Goal: Browse casually

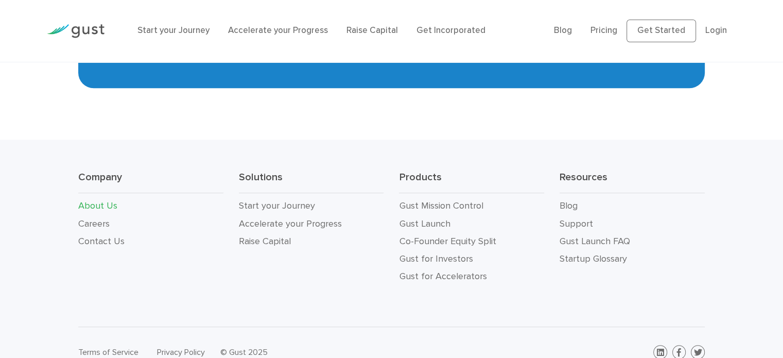
scroll to position [1101, 0]
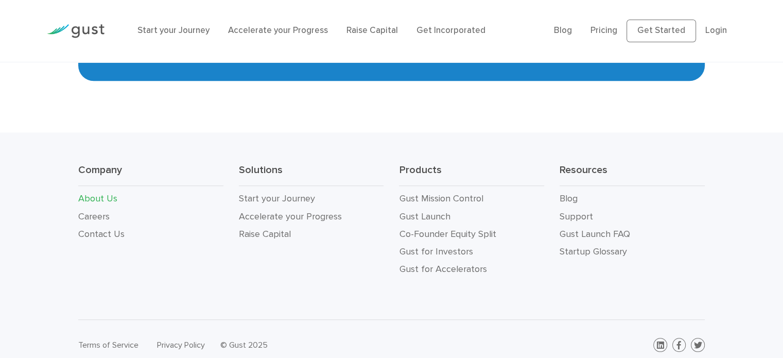
drag, startPoint x: 786, startPoint y: 83, endPoint x: 773, endPoint y: 364, distance: 281.3
click at [436, 246] on link "Gust for Investors" at bounding box center [436, 251] width 74 height 11
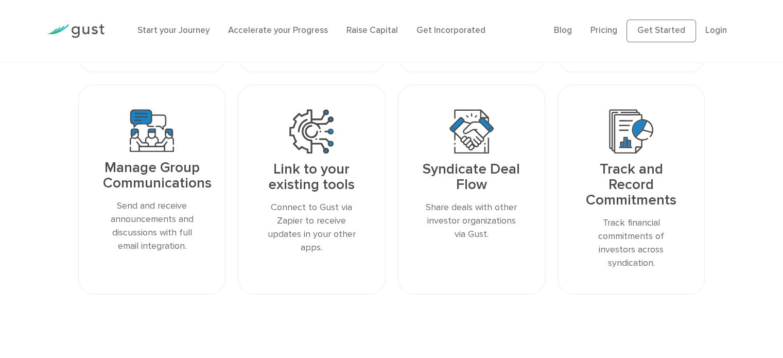
scroll to position [1294, 0]
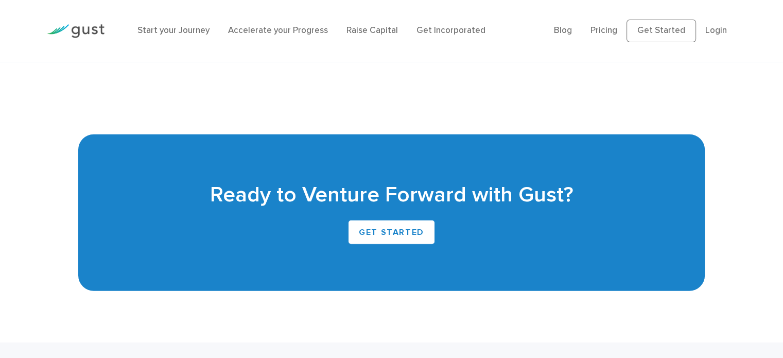
drag, startPoint x: 787, startPoint y: 30, endPoint x: 751, endPoint y: 257, distance: 229.4
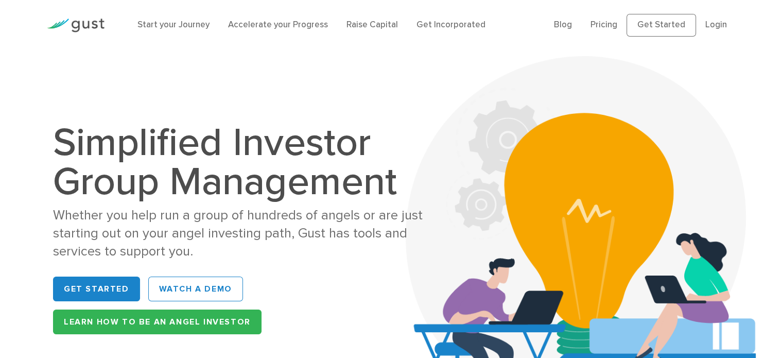
scroll to position [2, 0]
